Goal: Transaction & Acquisition: Purchase product/service

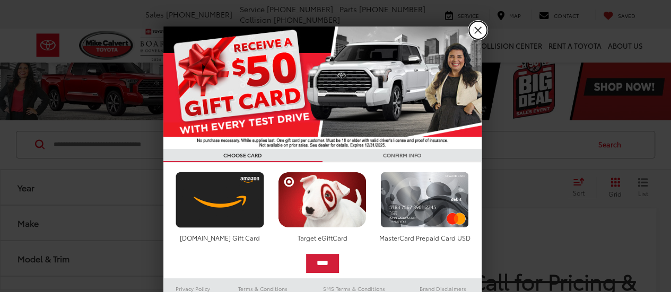
click at [470, 32] on link "X" at bounding box center [478, 30] width 18 height 18
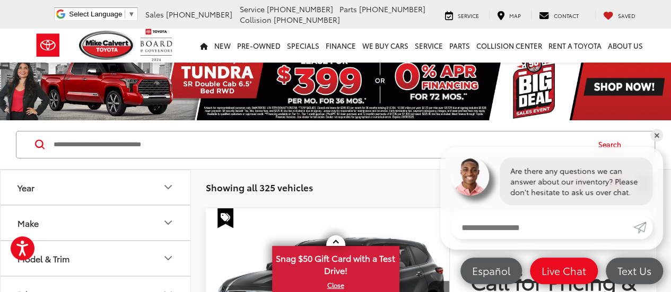
scroll to position [104, 0]
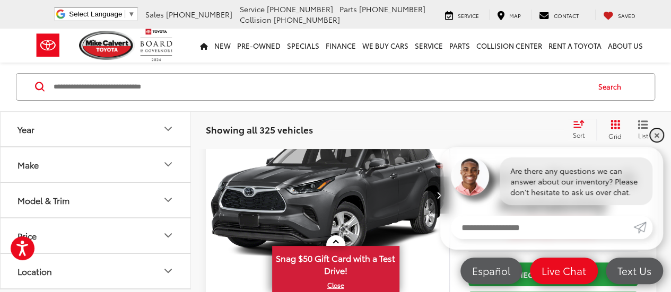
click at [659, 133] on link "✕" at bounding box center [656, 135] width 13 height 13
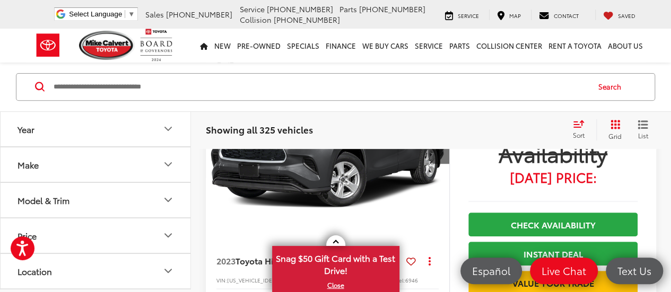
scroll to position [155, 0]
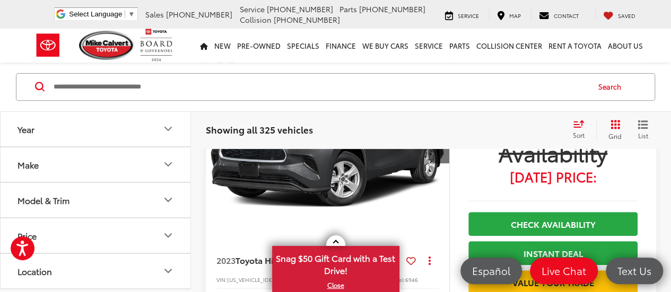
click at [172, 237] on icon "Price" at bounding box center [168, 236] width 13 height 13
drag, startPoint x: 144, startPoint y: 260, endPoint x: 99, endPoint y: 256, distance: 45.8
click at [99, 256] on div "* — ******" at bounding box center [95, 263] width 164 height 21
type input "*"
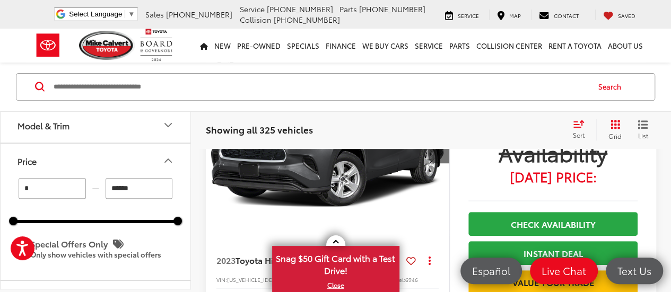
scroll to position [0, 0]
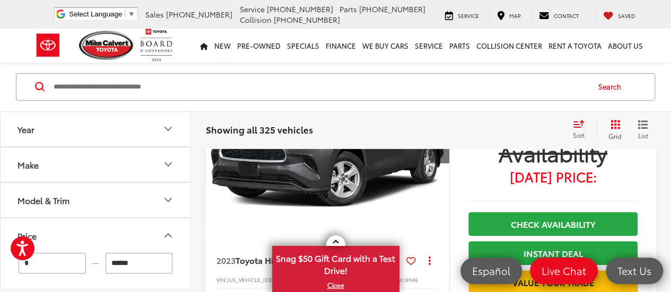
type input "******"
click at [73, 260] on input "*" at bounding box center [52, 263] width 67 height 21
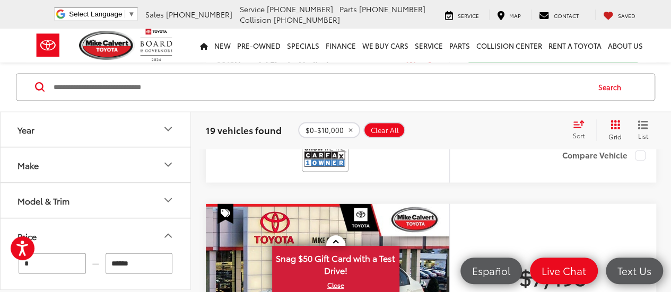
click at [414, 149] on div at bounding box center [327, 156] width 222 height 32
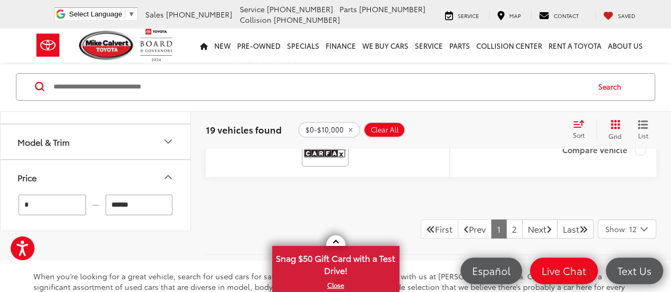
scroll to position [4114, 0]
click at [547, 224] on link "Next" at bounding box center [540, 229] width 36 height 19
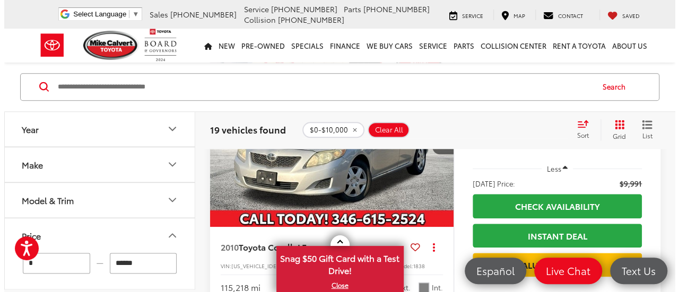
scroll to position [507, 0]
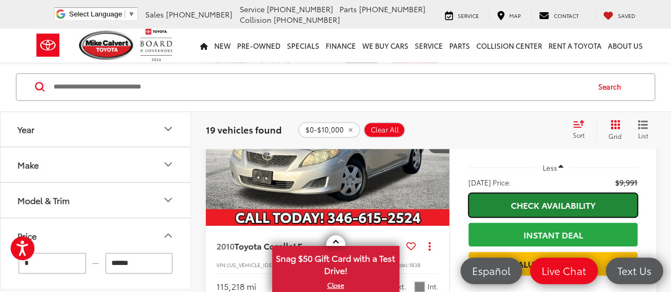
click at [531, 197] on link "Check Availability" at bounding box center [552, 205] width 169 height 24
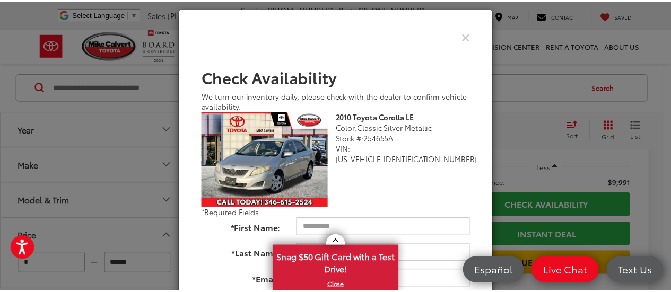
scroll to position [0, 0]
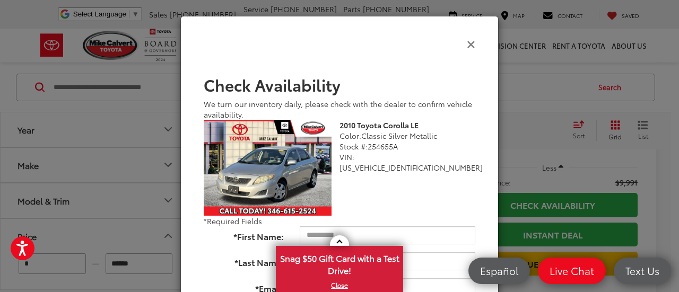
click at [467, 44] on icon "Close" at bounding box center [471, 43] width 8 height 11
